Goal: Find specific page/section: Find specific page/section

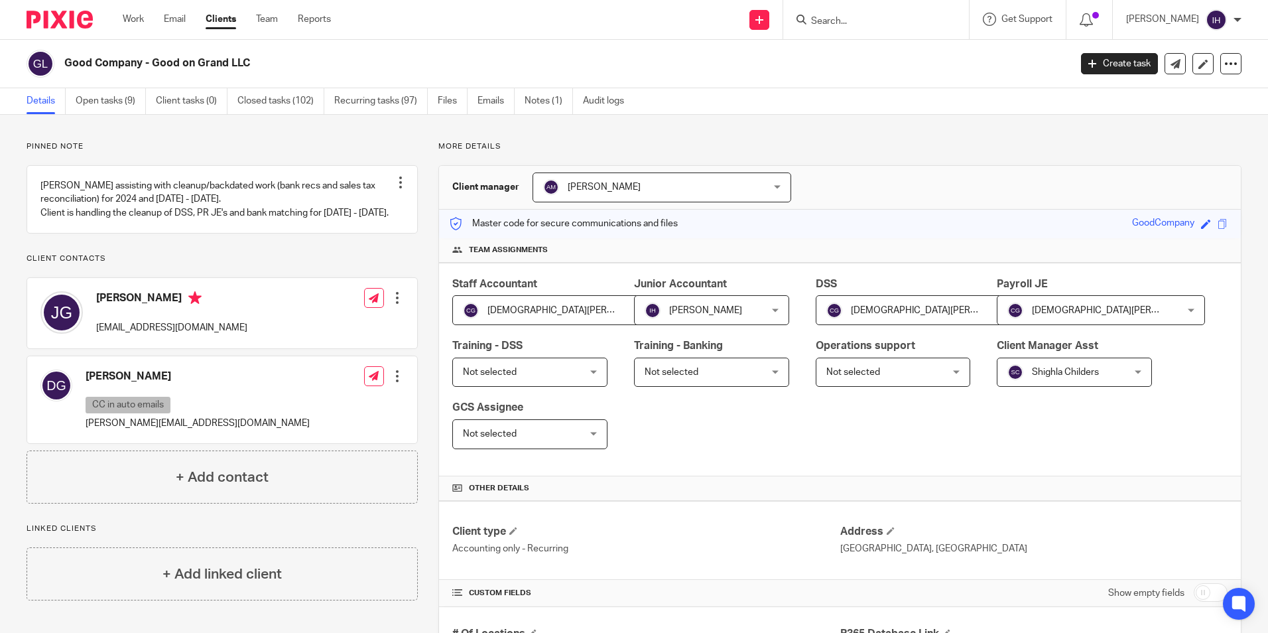
scroll to position [873, 0]
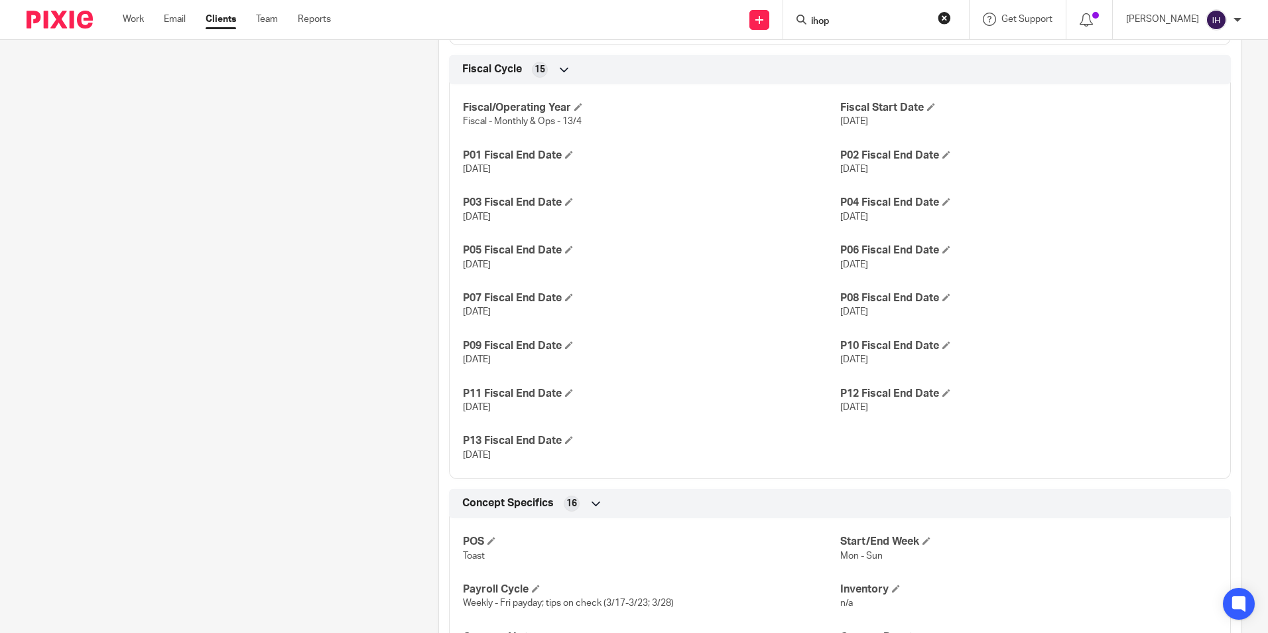
type input "ihop"
click button "submit" at bounding box center [0, 0] width 0 height 0
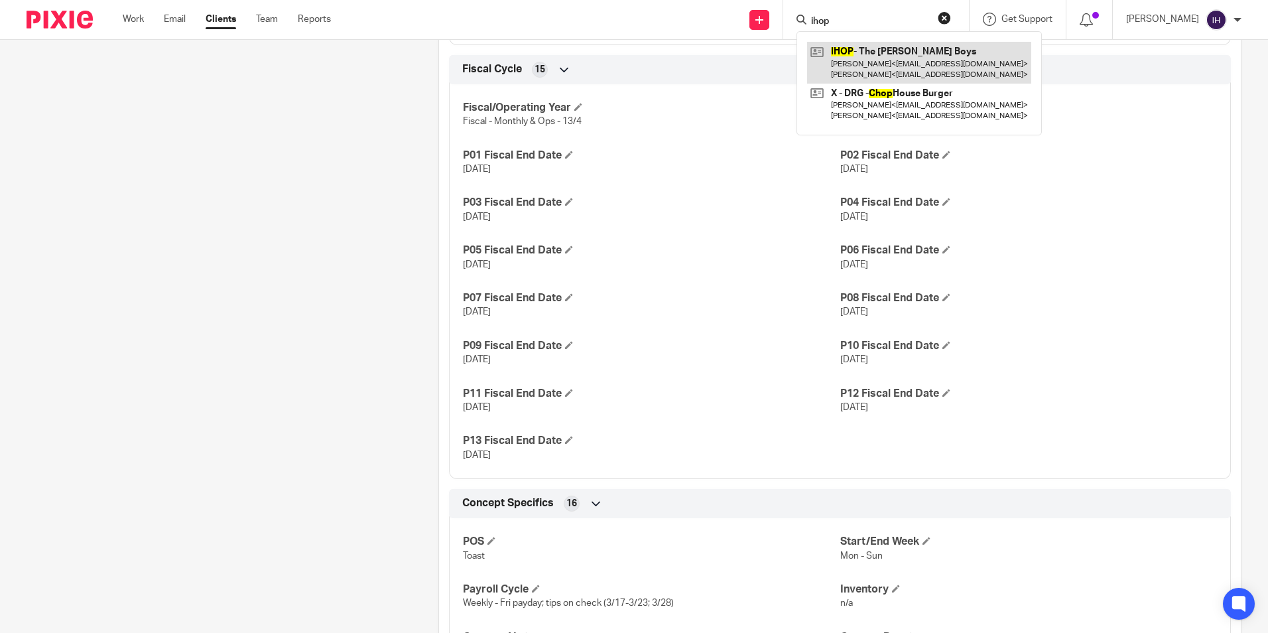
click at [890, 68] on link at bounding box center [919, 62] width 224 height 41
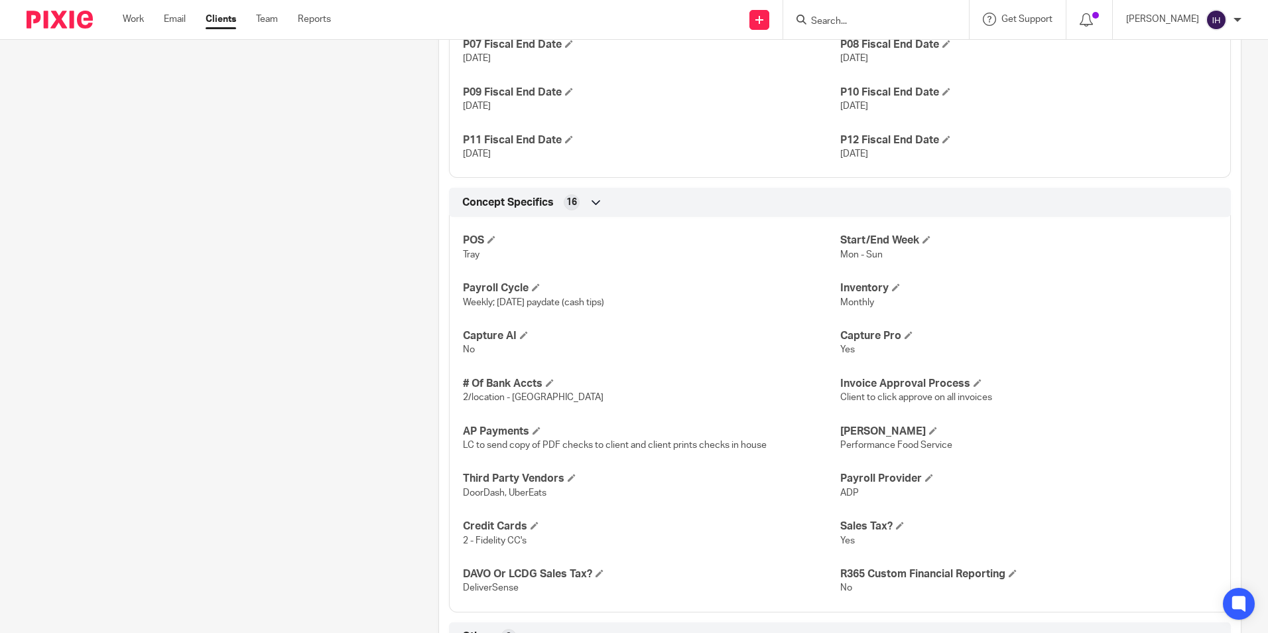
scroll to position [1128, 0]
click at [876, 13] on form at bounding box center [880, 19] width 141 height 17
click at [838, 23] on input "Search" at bounding box center [869, 22] width 119 height 12
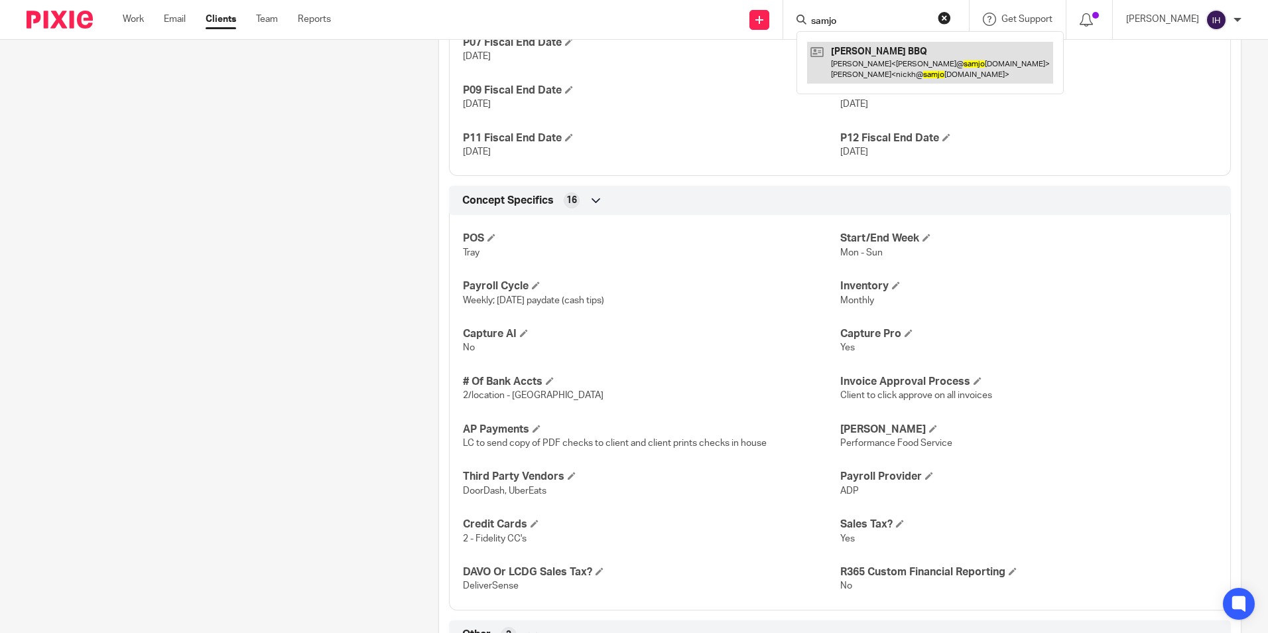
type input "samjo"
click at [882, 69] on link at bounding box center [930, 62] width 246 height 41
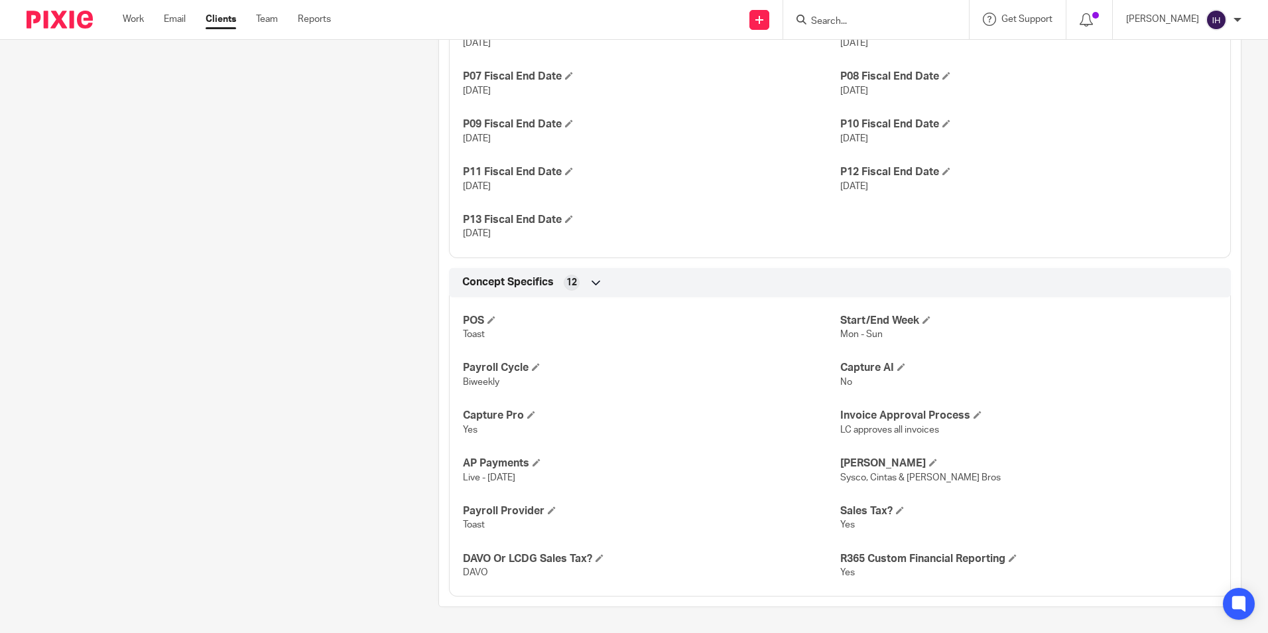
scroll to position [1060, 0]
